Goal: Information Seeking & Learning: Learn about a topic

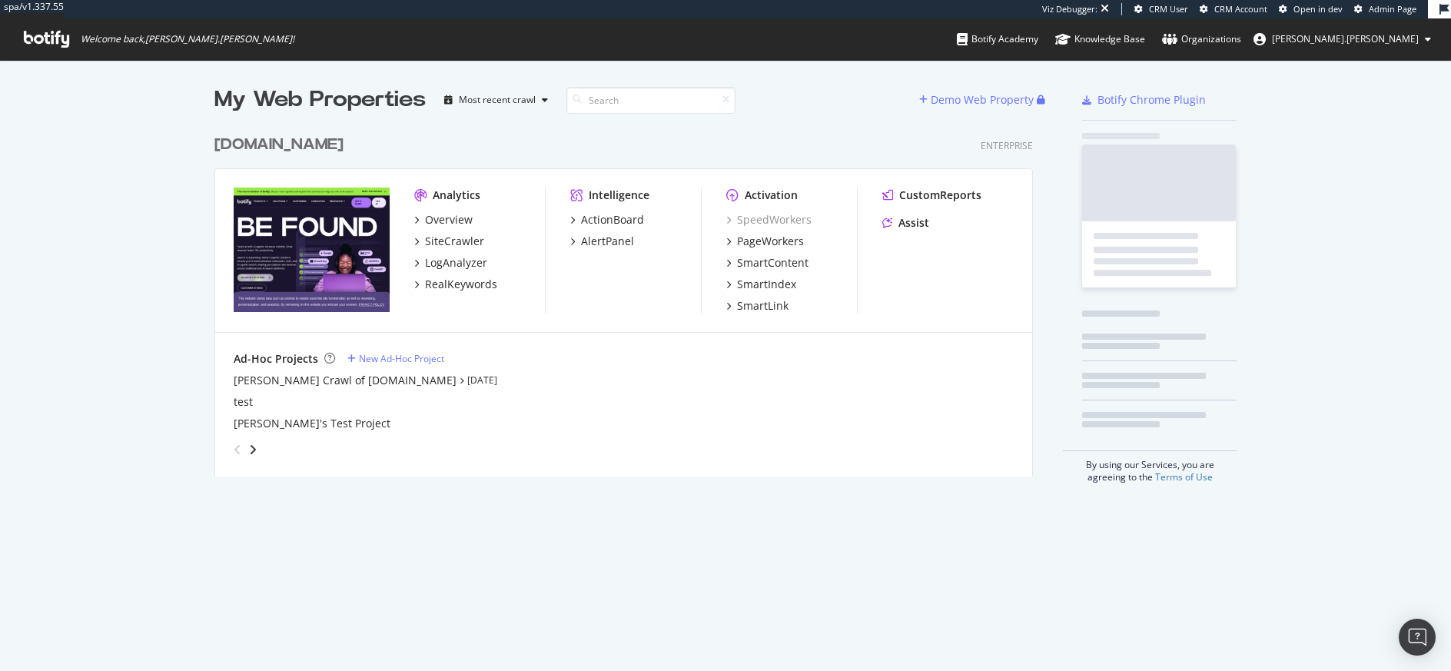
scroll to position [350, 819]
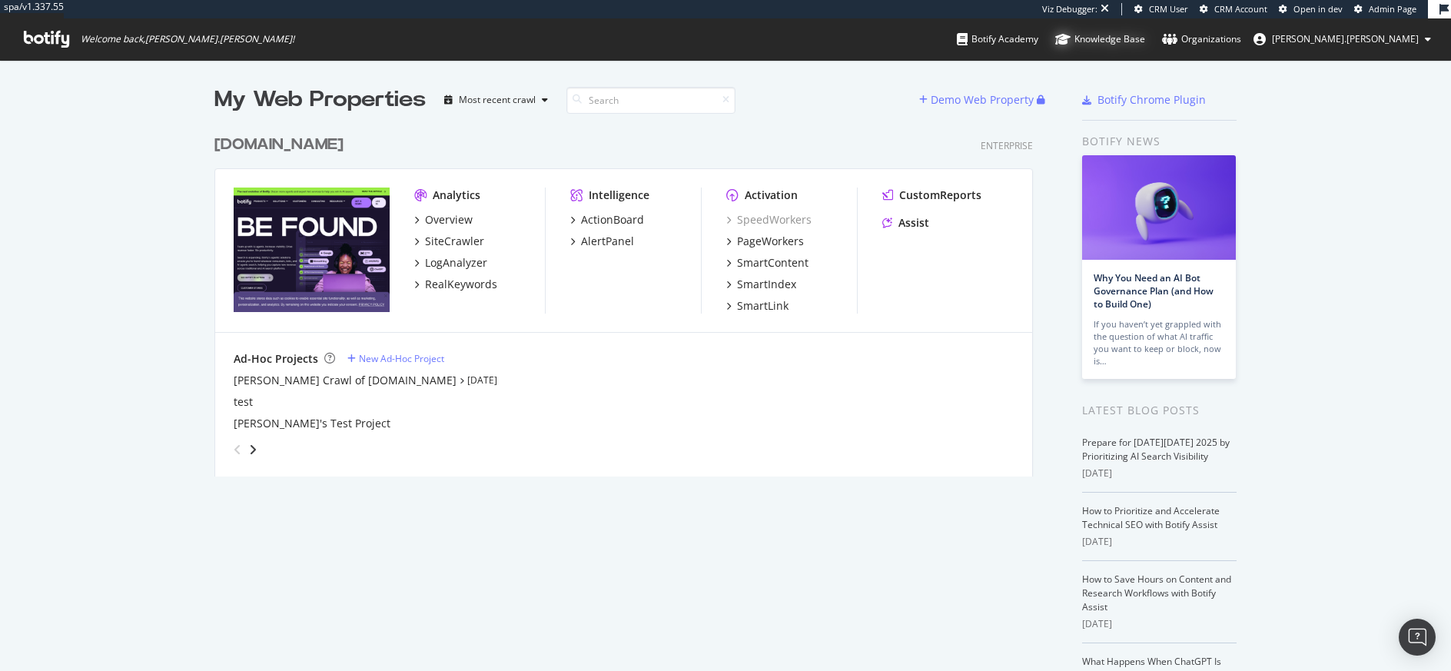
click at [1145, 37] on div "Knowledge Base" at bounding box center [1100, 39] width 90 height 15
